Goal: Task Accomplishment & Management: Manage account settings

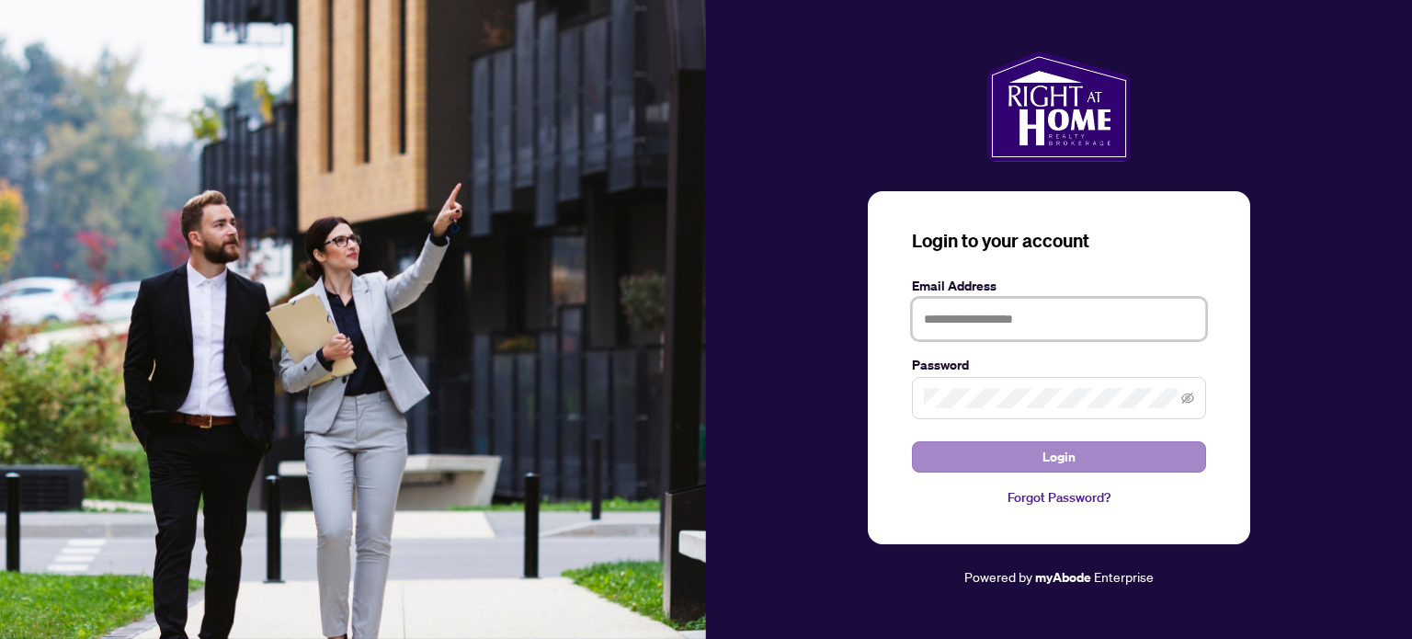
type input "**********"
click at [1113, 470] on button "Login" at bounding box center [1059, 456] width 294 height 31
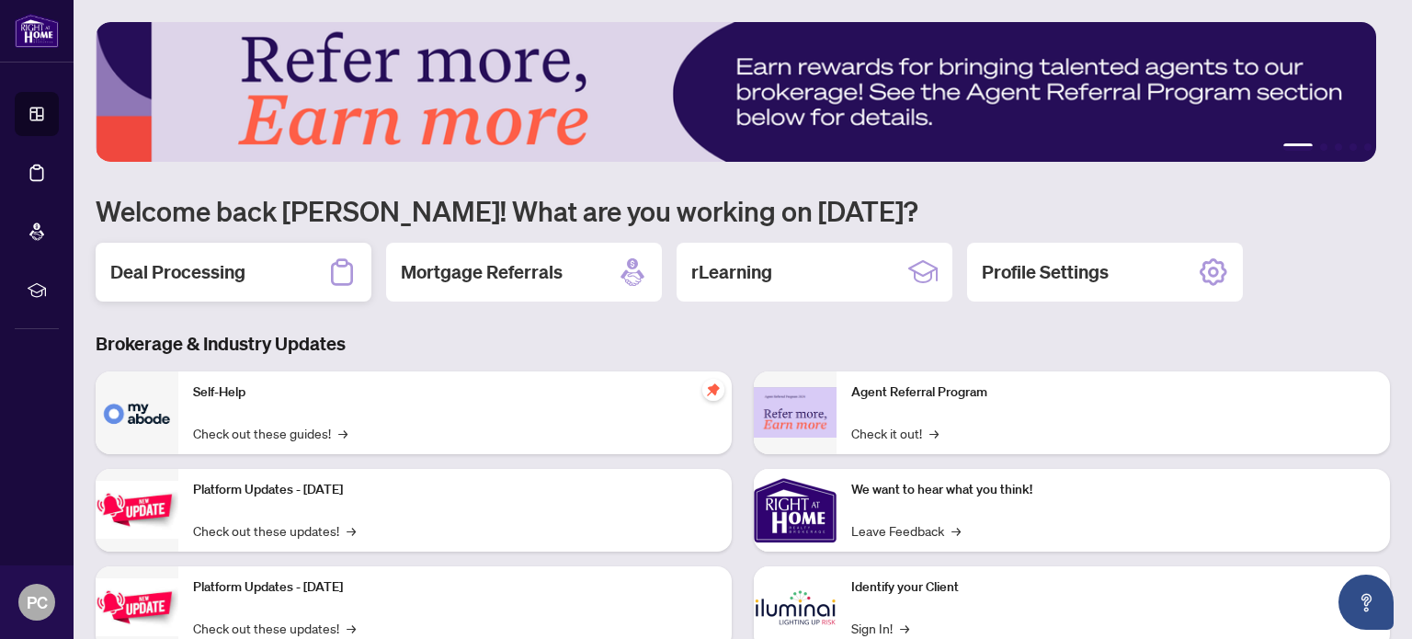
click at [228, 267] on h2 "Deal Processing" at bounding box center [177, 272] width 135 height 26
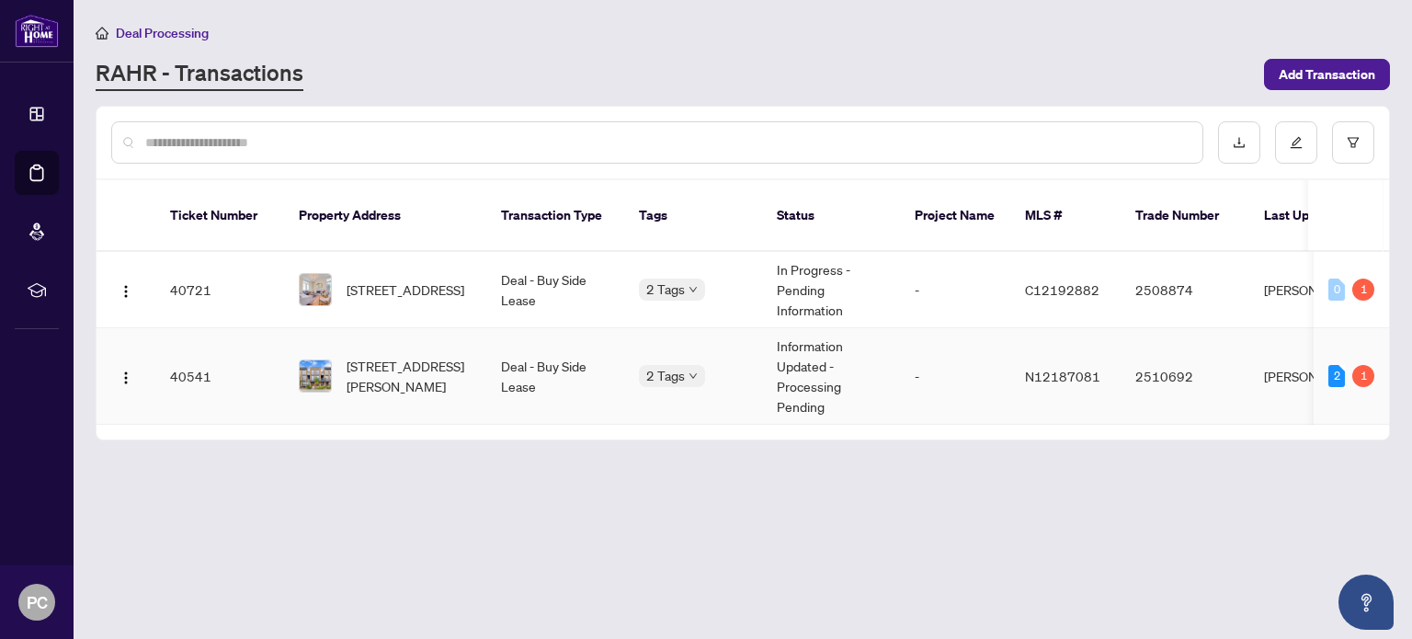
click at [395, 356] on span "[STREET_ADDRESS][PERSON_NAME]" at bounding box center [409, 376] width 125 height 40
